Goal: Task Accomplishment & Management: Use online tool/utility

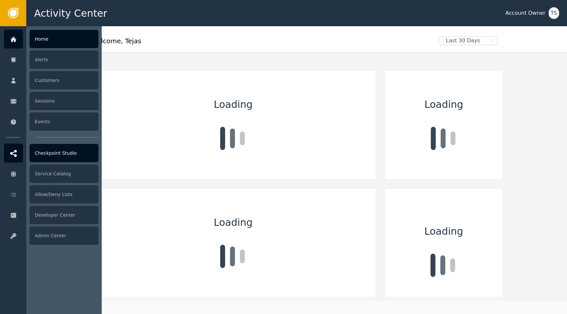
click at [13, 155] on icon at bounding box center [13, 153] width 7 height 7
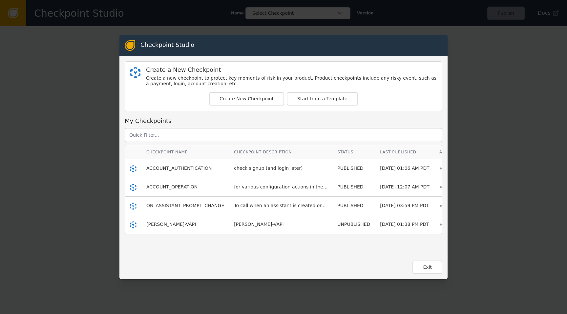
click at [182, 188] on span "ACCOUNT_OPERATION" at bounding box center [171, 186] width 51 height 5
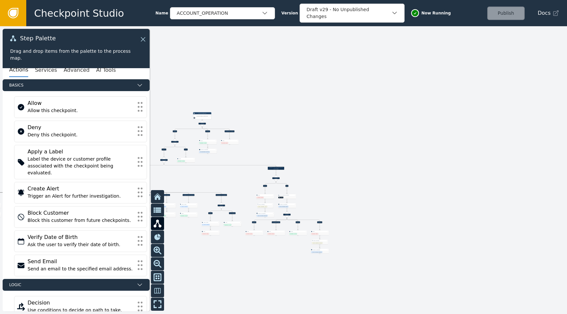
drag, startPoint x: 284, startPoint y: 232, endPoint x: 472, endPoint y: 129, distance: 214.5
click at [473, 129] on div at bounding box center [283, 170] width 567 height 288
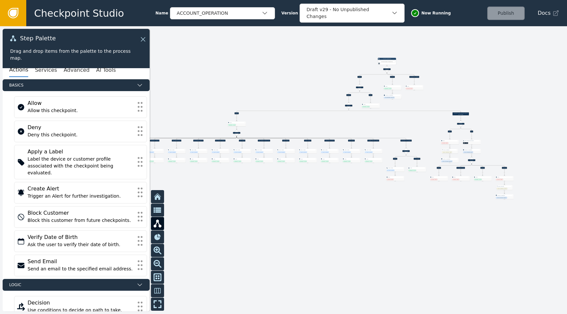
drag, startPoint x: 404, startPoint y: 130, endPoint x: 516, endPoint y: 95, distance: 116.7
click at [516, 95] on div at bounding box center [283, 170] width 567 height 288
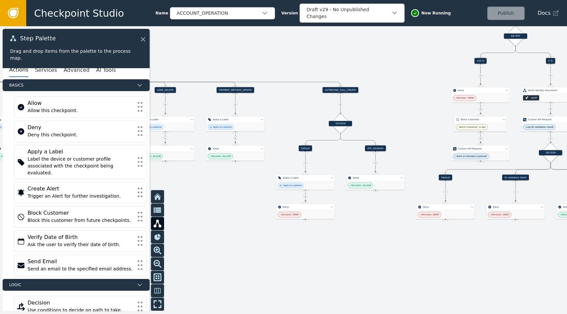
drag, startPoint x: 370, startPoint y: 278, endPoint x: 232, endPoint y: 241, distance: 143.1
click at [233, 241] on div at bounding box center [283, 170] width 567 height 288
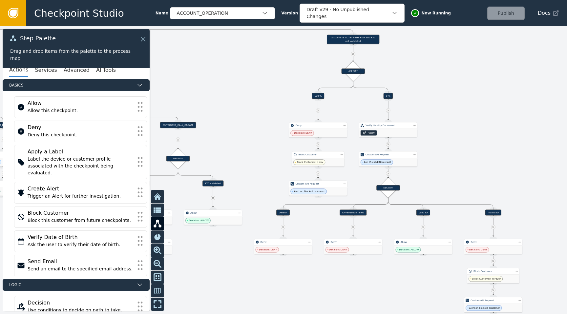
drag, startPoint x: 433, startPoint y: 240, endPoint x: 275, endPoint y: 277, distance: 162.7
click at [275, 277] on div at bounding box center [283, 170] width 567 height 288
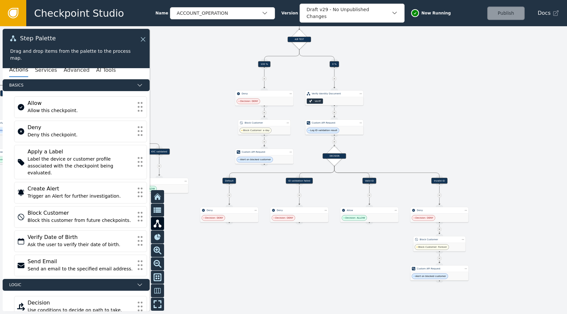
drag, startPoint x: 312, startPoint y: 286, endPoint x: 260, endPoint y: 255, distance: 61.2
click at [260, 255] on div at bounding box center [283, 170] width 567 height 288
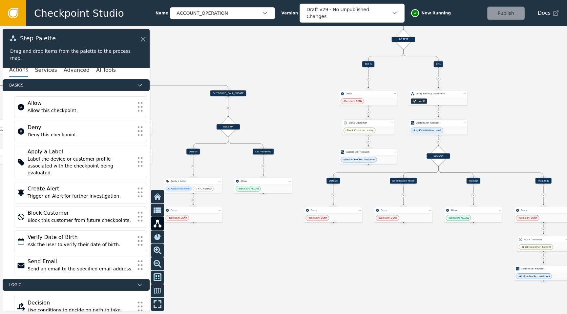
drag, startPoint x: 260, startPoint y: 255, endPoint x: 363, endPoint y: 254, distance: 103.3
click at [363, 254] on div at bounding box center [283, 170] width 567 height 288
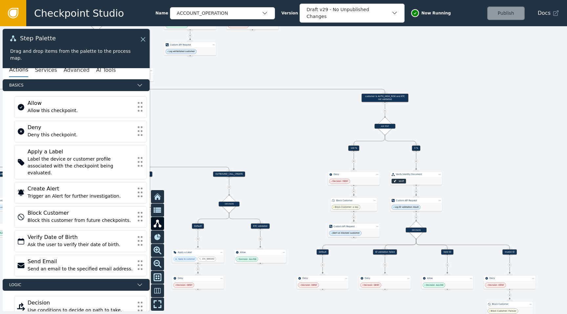
drag, startPoint x: 320, startPoint y: 144, endPoint x: 307, endPoint y: 176, distance: 34.3
click at [307, 176] on div at bounding box center [283, 170] width 567 height 288
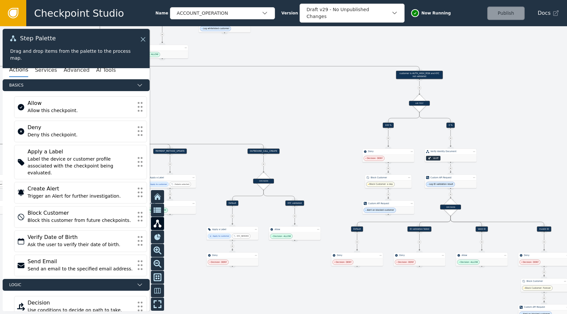
drag, startPoint x: 307, startPoint y: 176, endPoint x: 344, endPoint y: 154, distance: 43.4
click at [344, 154] on div at bounding box center [283, 170] width 567 height 288
click at [295, 204] on div "Source Handle for step" at bounding box center [294, 206] width 7 height 4
click at [300, 202] on div "KYC validated" at bounding box center [294, 203] width 19 height 5
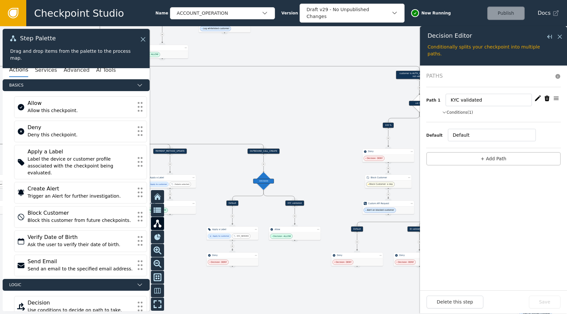
click at [455, 112] on button "Conditions (1)" at bounding box center [457, 113] width 31 height 6
click at [308, 126] on div at bounding box center [283, 170] width 567 height 288
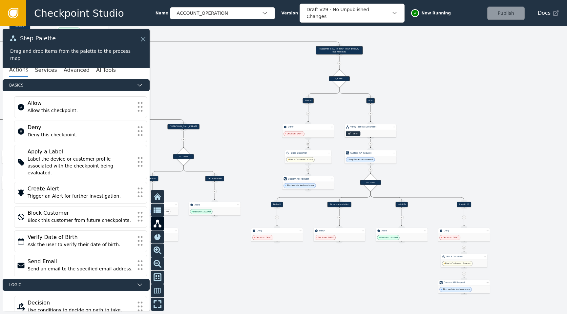
drag, startPoint x: 319, startPoint y: 96, endPoint x: 238, endPoint y: 71, distance: 84.2
click at [238, 71] on div at bounding box center [283, 170] width 567 height 288
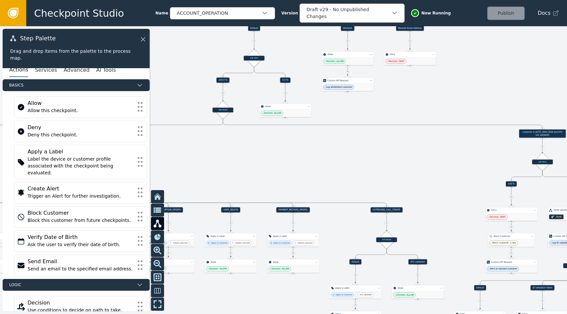
drag, startPoint x: 215, startPoint y: 84, endPoint x: 418, endPoint y: 167, distance: 219.3
click at [418, 167] on div at bounding box center [283, 170] width 567 height 288
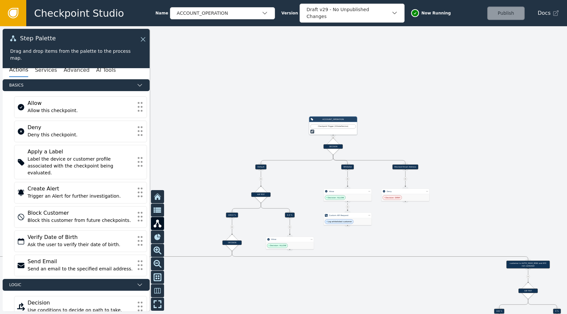
drag, startPoint x: 459, startPoint y: 84, endPoint x: 454, endPoint y: 191, distance: 107.4
click at [454, 191] on div at bounding box center [283, 170] width 567 height 288
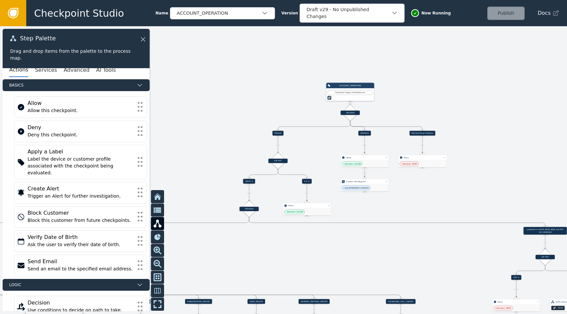
drag, startPoint x: 419, startPoint y: 99, endPoint x: 445, endPoint y: 54, distance: 51.7
click at [445, 54] on div at bounding box center [283, 170] width 567 height 288
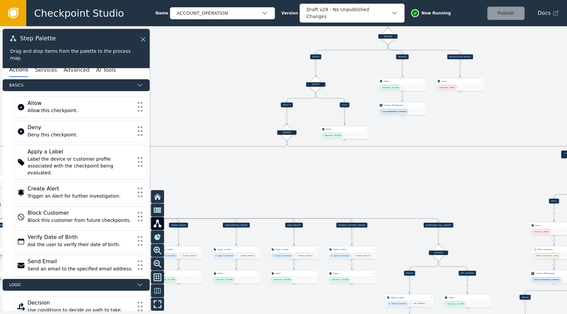
drag, startPoint x: 427, startPoint y: 195, endPoint x: 457, endPoint y: 131, distance: 70.8
click at [457, 131] on div at bounding box center [283, 170] width 567 height 288
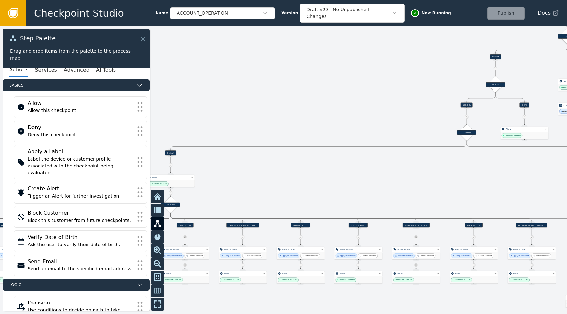
drag, startPoint x: 371, startPoint y: 189, endPoint x: 551, endPoint y: 189, distance: 179.4
click at [551, 189] on div at bounding box center [283, 170] width 567 height 288
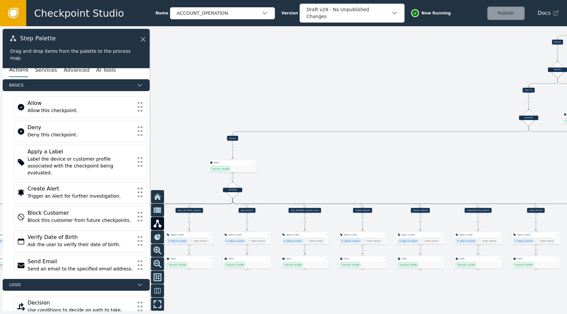
drag, startPoint x: 417, startPoint y: 177, endPoint x: 479, endPoint y: 162, distance: 64.1
click at [479, 162] on div at bounding box center [283, 170] width 567 height 288
drag, startPoint x: 375, startPoint y: 155, endPoint x: 215, endPoint y: 153, distance: 159.4
click at [218, 153] on div at bounding box center [283, 170] width 567 height 288
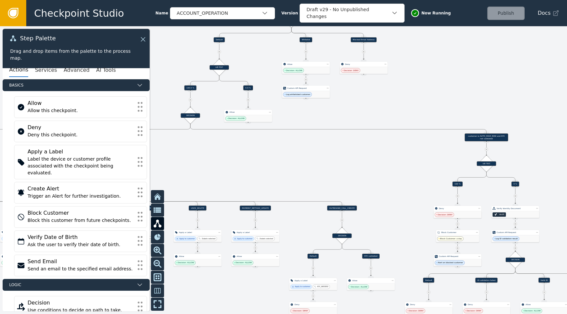
drag, startPoint x: 405, startPoint y: 153, endPoint x: 224, endPoint y: 153, distance: 181.4
click at [224, 153] on div at bounding box center [283, 170] width 567 height 288
click at [493, 138] on div "customer is AUTH_HIGH_RISK and KYC not validated" at bounding box center [486, 138] width 43 height 8
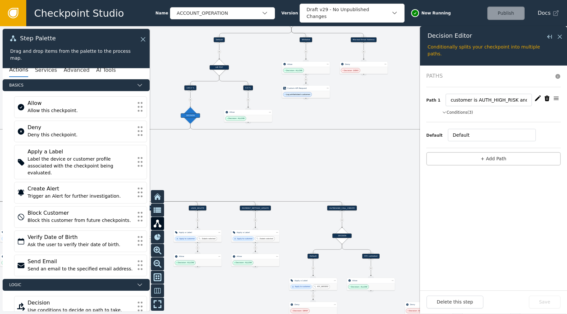
click at [457, 113] on button "Conditions (3)" at bounding box center [457, 113] width 31 height 6
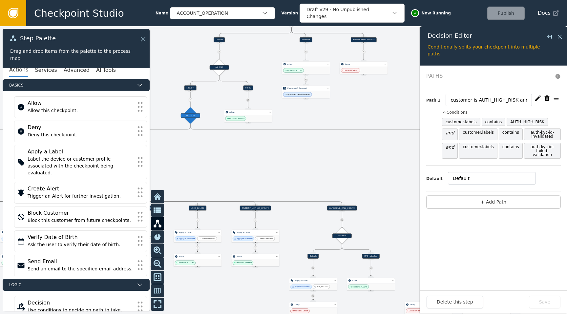
click at [13, 10] on icon at bounding box center [13, 13] width 7 height 7
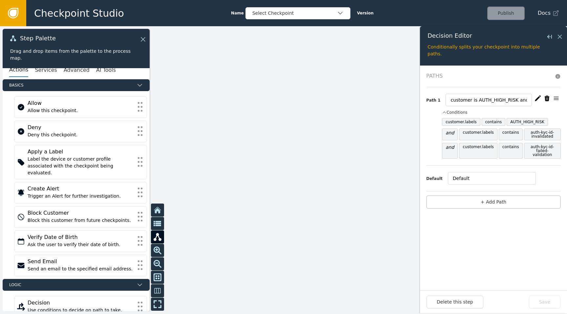
drag, startPoint x: 332, startPoint y: 184, endPoint x: 417, endPoint y: 123, distance: 104.3
click at [417, 123] on div at bounding box center [283, 170] width 567 height 288
click at [337, 11] on icon "button" at bounding box center [340, 13] width 7 height 7
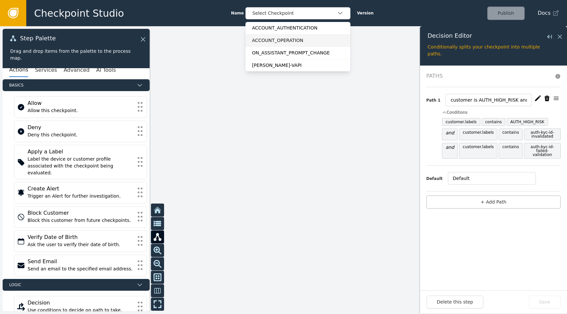
click at [273, 44] on div "ACCOUNT_OPERATION" at bounding box center [297, 40] width 105 height 12
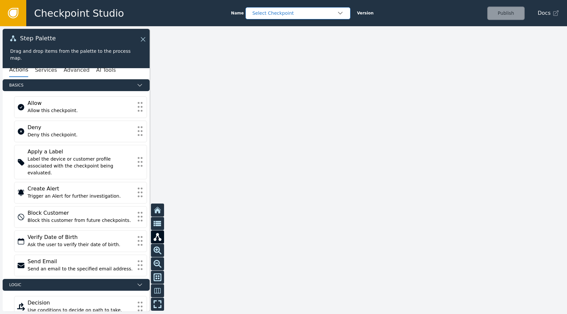
click at [325, 11] on div "Select Checkpoint" at bounding box center [294, 13] width 85 height 7
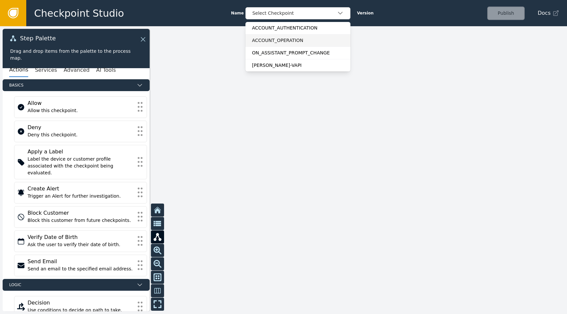
click at [276, 43] on div "ACCOUNT_OPERATION" at bounding box center [298, 40] width 92 height 7
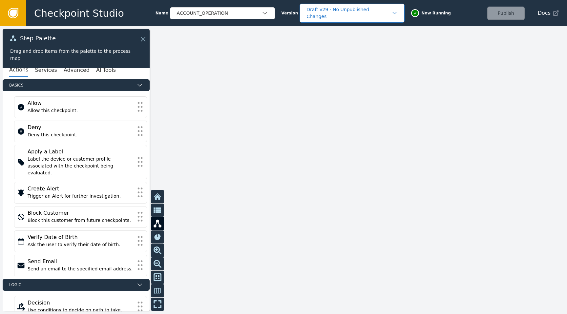
click at [346, 19] on div "Draft v29 - No Unpublished Changes" at bounding box center [352, 13] width 105 height 19
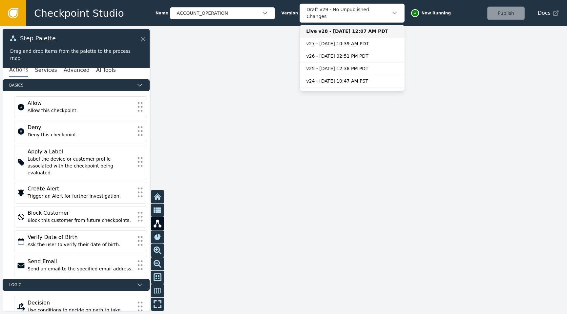
click at [336, 28] on div "Live v28 - [DATE] 12:07 AM PDT" at bounding box center [352, 31] width 92 height 7
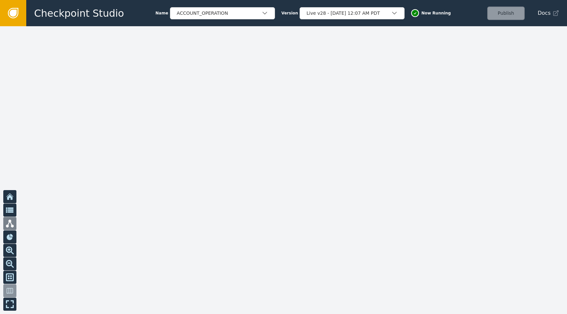
drag, startPoint x: 339, startPoint y: 92, endPoint x: 480, endPoint y: 42, distance: 149.2
click at [481, 43] on div at bounding box center [283, 170] width 567 height 288
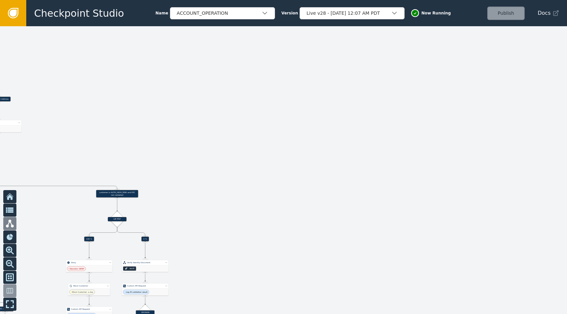
drag, startPoint x: 392, startPoint y: 156, endPoint x: 540, endPoint y: 66, distance: 173.2
click at [540, 66] on div at bounding box center [283, 170] width 567 height 288
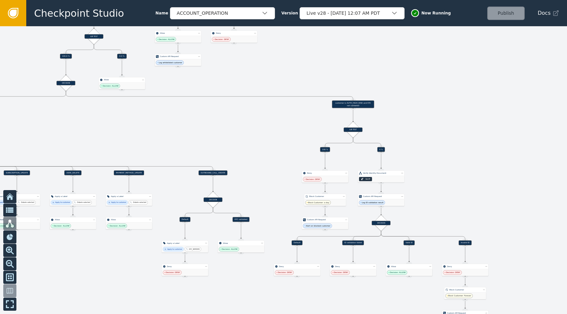
drag, startPoint x: 430, startPoint y: 131, endPoint x: 531, endPoint y: 114, distance: 103.0
click at [532, 114] on div at bounding box center [283, 170] width 567 height 288
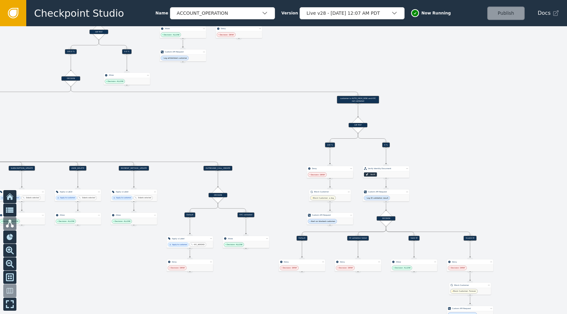
click at [363, 101] on div "customer is AUTH_HIGH_RISK and KYC not validated" at bounding box center [358, 100] width 42 height 8
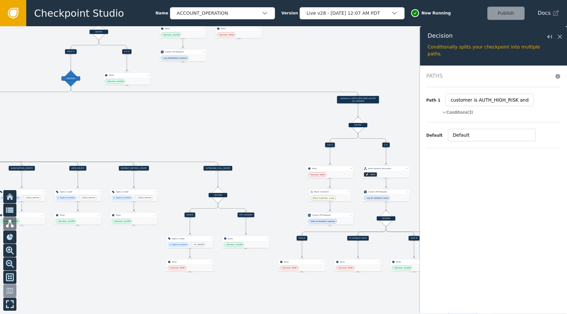
click at [455, 111] on button "Conditions (3)" at bounding box center [457, 113] width 31 height 6
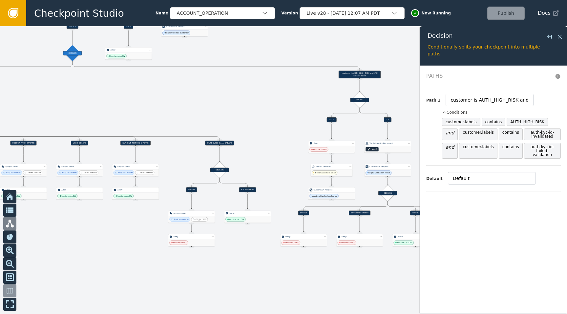
drag, startPoint x: 238, startPoint y: 131, endPoint x: 240, endPoint y: 107, distance: 24.7
click at [240, 107] on div at bounding box center [283, 170] width 567 height 288
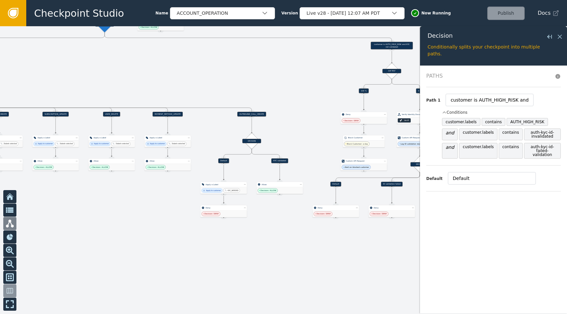
drag, startPoint x: 240, startPoint y: 107, endPoint x: 271, endPoint y: 77, distance: 43.2
click at [271, 77] on div at bounding box center [283, 170] width 567 height 288
click at [559, 35] on icon at bounding box center [560, 37] width 4 height 4
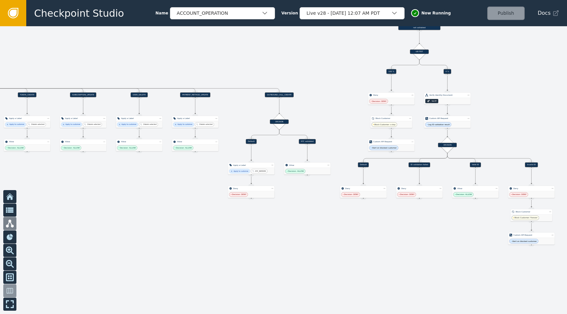
drag, startPoint x: 297, startPoint y: 125, endPoint x: 325, endPoint y: 105, distance: 34.3
click at [325, 105] on div at bounding box center [283, 170] width 567 height 288
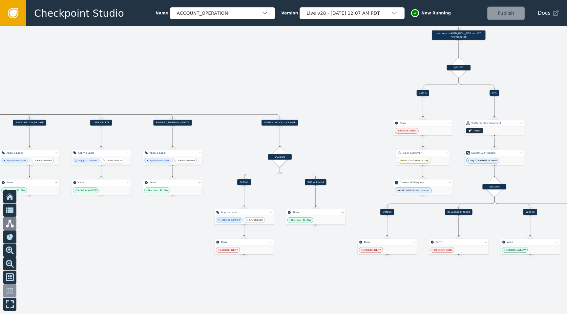
drag, startPoint x: 383, startPoint y: 63, endPoint x: 377, endPoint y: 110, distance: 47.3
click at [377, 110] on div at bounding box center [283, 170] width 567 height 288
click at [472, 40] on div at bounding box center [283, 170] width 567 height 288
click at [464, 36] on div "customer is AUTH_HIGH_RISK and KYC not validated" at bounding box center [458, 35] width 53 height 10
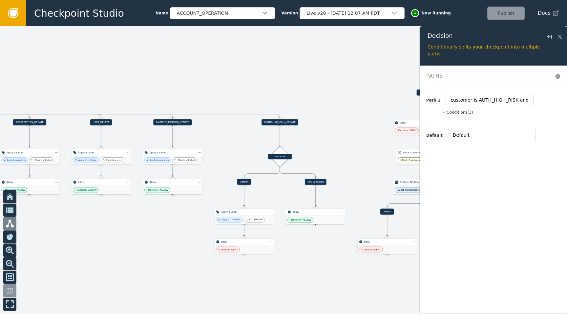
click at [461, 113] on button "Conditions (3)" at bounding box center [457, 113] width 31 height 6
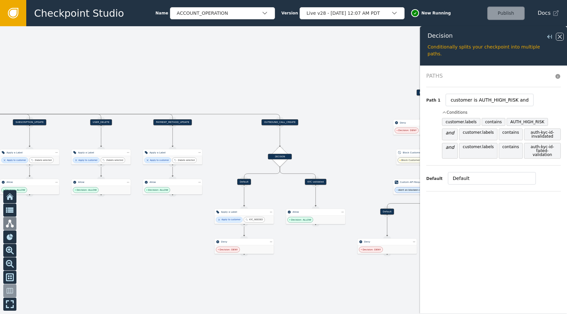
click at [560, 39] on icon at bounding box center [559, 36] width 7 height 7
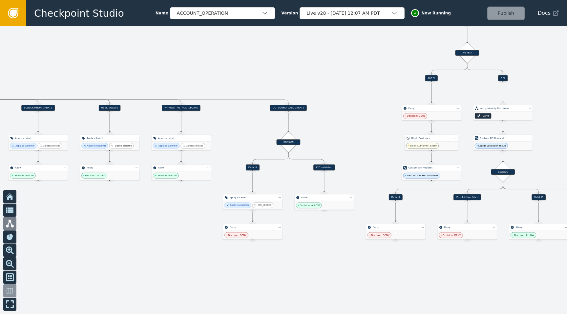
drag, startPoint x: 360, startPoint y: 61, endPoint x: 367, endPoint y: 46, distance: 16.1
click at [368, 46] on div at bounding box center [283, 170] width 567 height 288
click at [281, 110] on div "OUTBOUND_CALL_CREATE" at bounding box center [287, 108] width 36 height 6
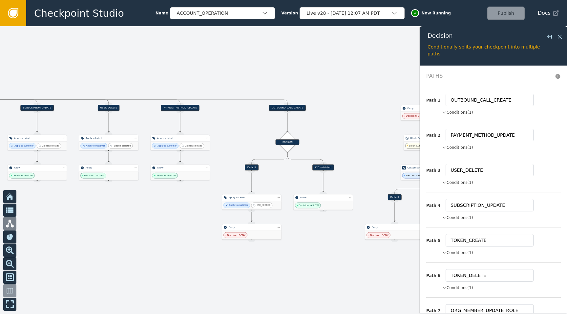
click at [454, 110] on button "Conditions (1)" at bounding box center [457, 113] width 31 height 6
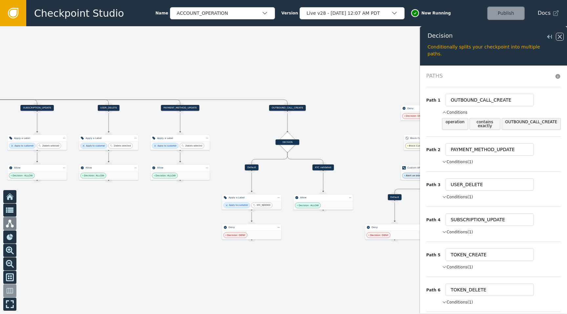
click at [560, 35] on icon at bounding box center [559, 36] width 7 height 7
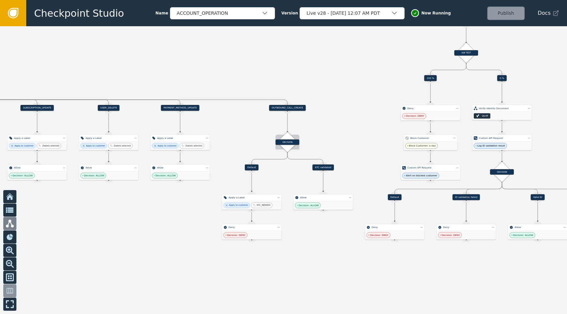
click at [286, 144] on div "DECISION" at bounding box center [288, 142] width 24 height 6
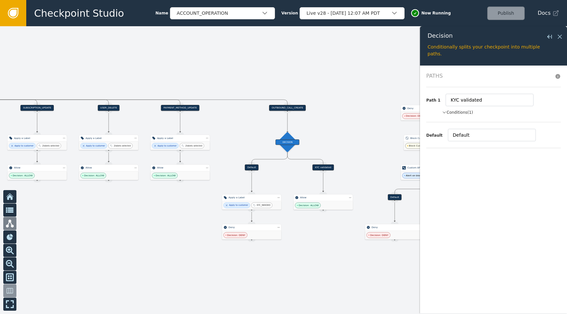
click at [459, 115] on button "Conditions (1)" at bounding box center [457, 113] width 31 height 6
click at [321, 168] on div "Target Handle for step KYC validated Source Handle for step" at bounding box center [322, 168] width 53 height 6
click at [314, 169] on div "KYC validated" at bounding box center [322, 168] width 21 height 6
click at [253, 166] on div "Default" at bounding box center [252, 168] width 14 height 6
click at [263, 201] on div "Apply to customer KYC_NEEDED" at bounding box center [251, 205] width 59 height 9
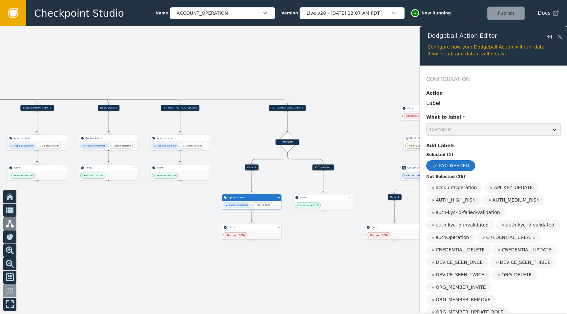
click at [253, 230] on div "Deny" at bounding box center [252, 227] width 60 height 7
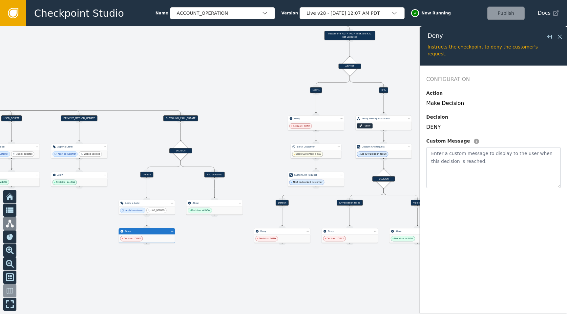
drag, startPoint x: 315, startPoint y: 238, endPoint x: 206, endPoint y: 241, distance: 108.6
click at [206, 241] on div at bounding box center [283, 170] width 567 height 288
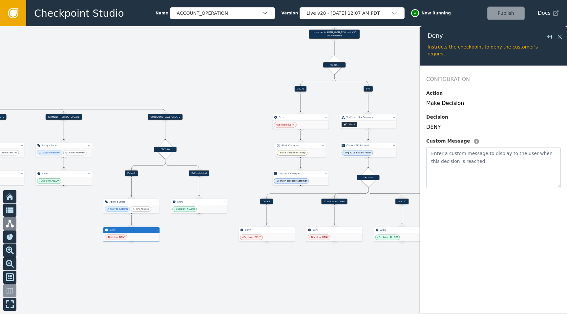
drag, startPoint x: 235, startPoint y: 160, endPoint x: 251, endPoint y: 156, distance: 16.4
click at [251, 156] on div at bounding box center [283, 170] width 567 height 288
